Goal: Check status: Check status

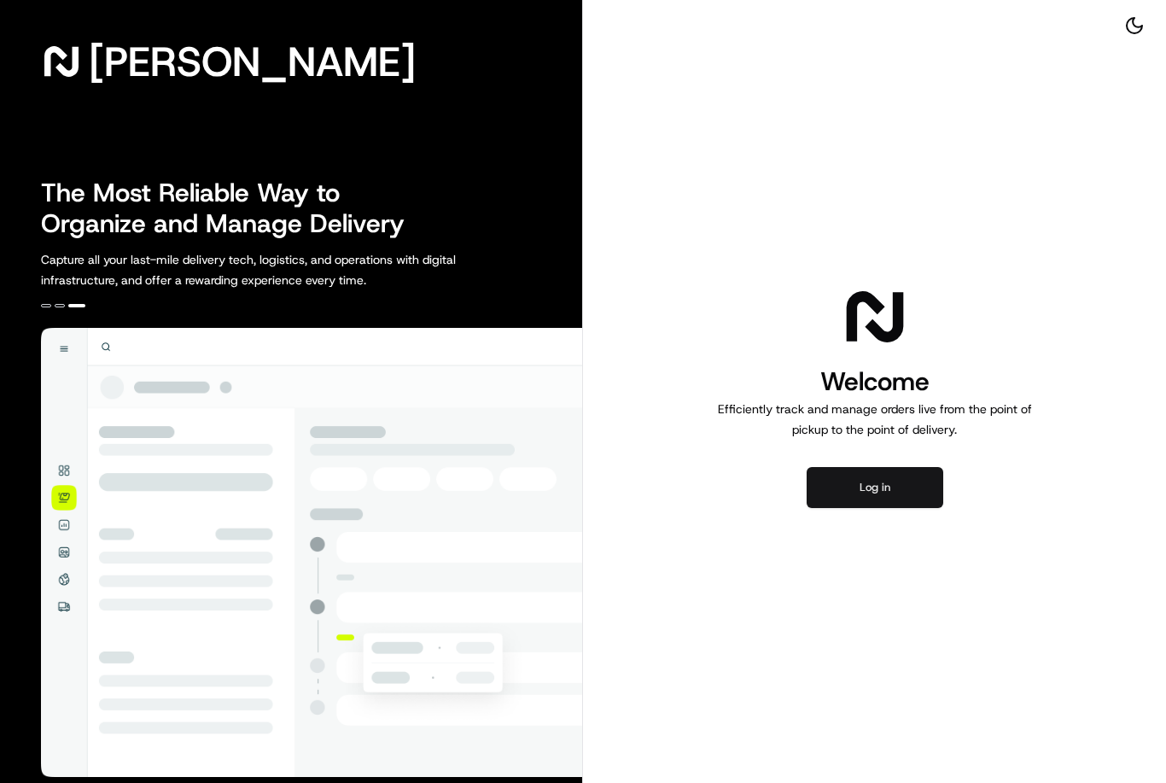
click at [835, 497] on button "Log in" at bounding box center [874, 487] width 137 height 41
